Goal: Transaction & Acquisition: Obtain resource

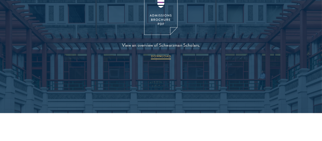
scroll to position [684, 0]
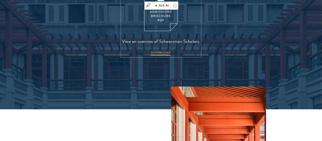
click at [156, 31] on img at bounding box center [160, 9] width 33 height 43
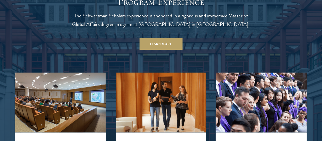
scroll to position [426, 0]
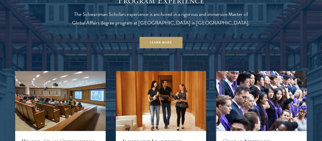
drag, startPoint x: 238, startPoint y: 81, endPoint x: 206, endPoint y: 140, distance: 67.0
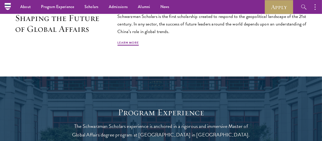
scroll to position [275, 0]
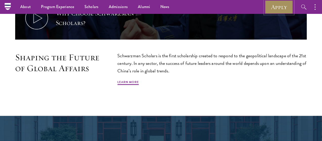
click at [282, 8] on link "Apply" at bounding box center [279, 7] width 28 height 14
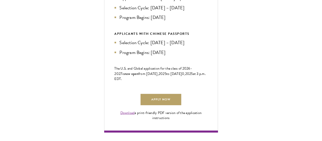
scroll to position [292, 0]
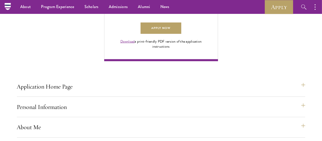
scroll to position [361, 0]
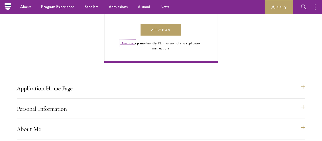
click at [135, 46] on link "Download" at bounding box center [127, 43] width 14 height 5
